Goal: Task Accomplishment & Management: Manage account settings

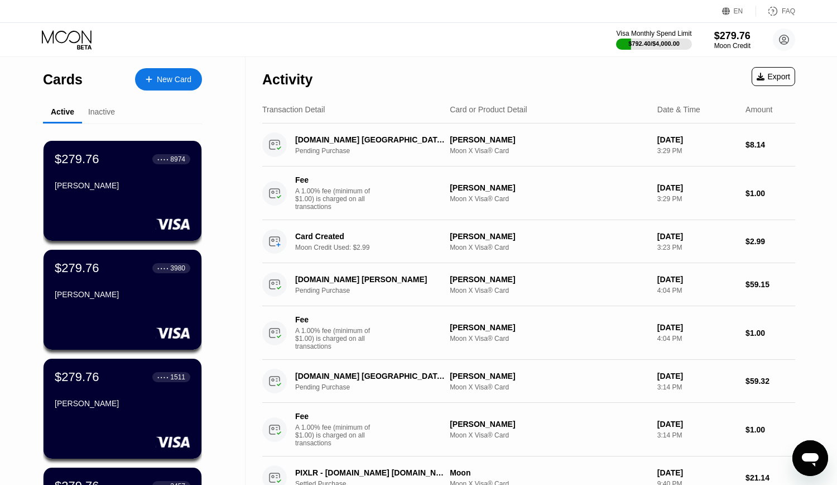
click at [71, 39] on icon at bounding box center [68, 40] width 52 height 20
click at [84, 31] on icon at bounding box center [68, 40] width 52 height 20
click at [92, 35] on icon at bounding box center [68, 40] width 52 height 20
click at [743, 37] on div "$279.76" at bounding box center [732, 36] width 37 height 12
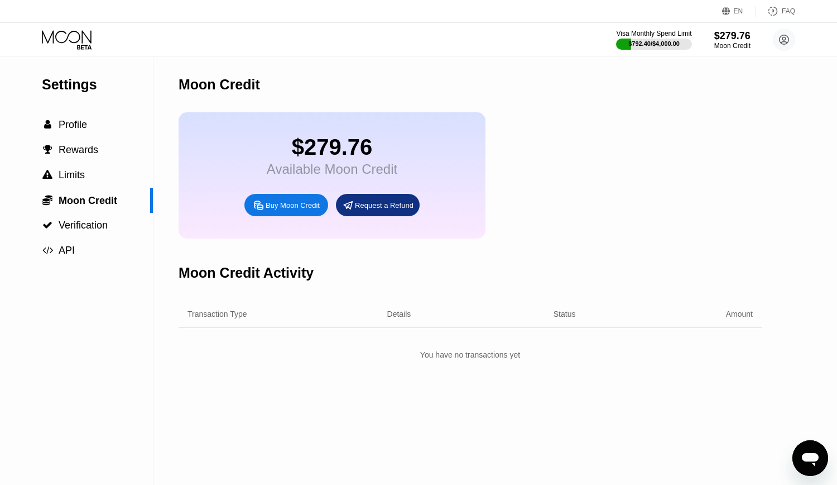
click at [67, 43] on icon at bounding box center [68, 40] width 52 height 20
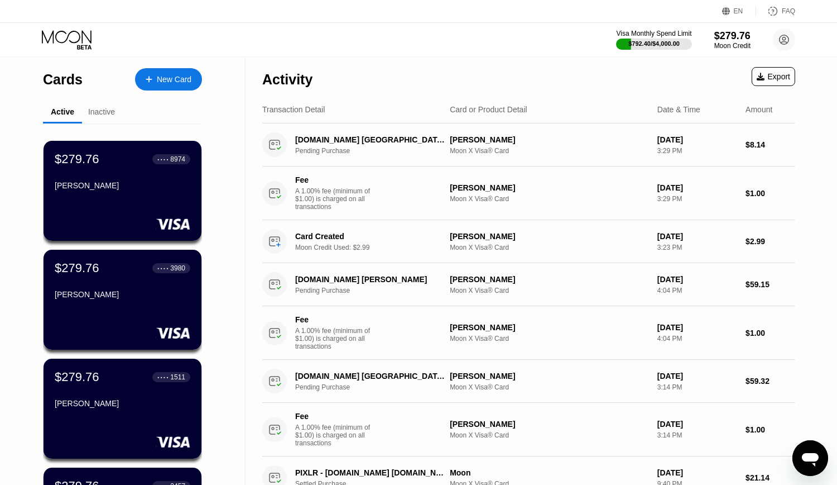
click at [67, 43] on icon at bounding box center [68, 40] width 52 height 20
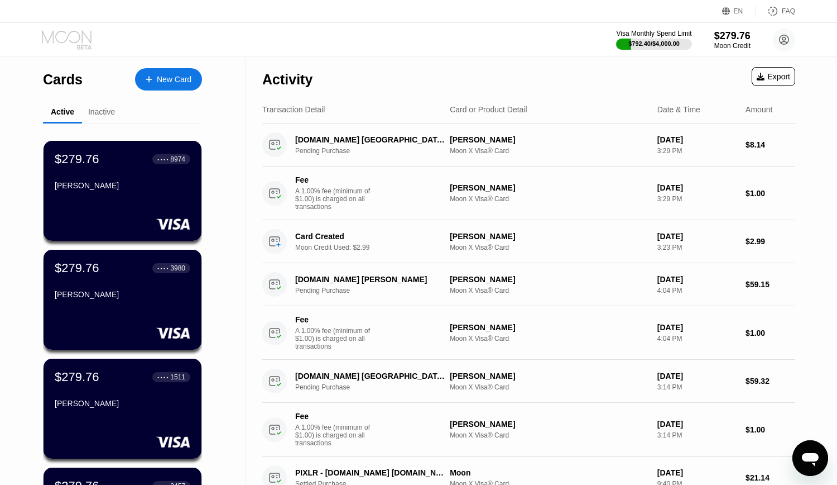
click at [67, 43] on icon at bounding box center [68, 40] width 52 height 20
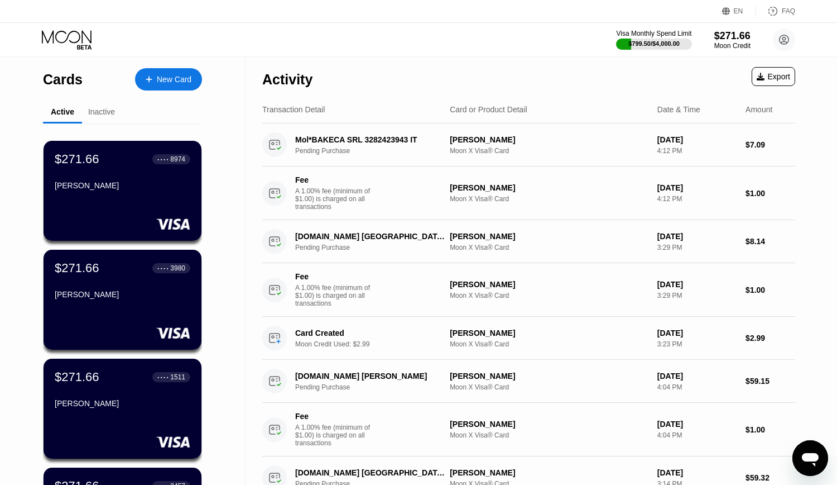
click at [68, 39] on icon at bounding box center [68, 40] width 52 height 20
